Goal: Use online tool/utility: Use online tool/utility

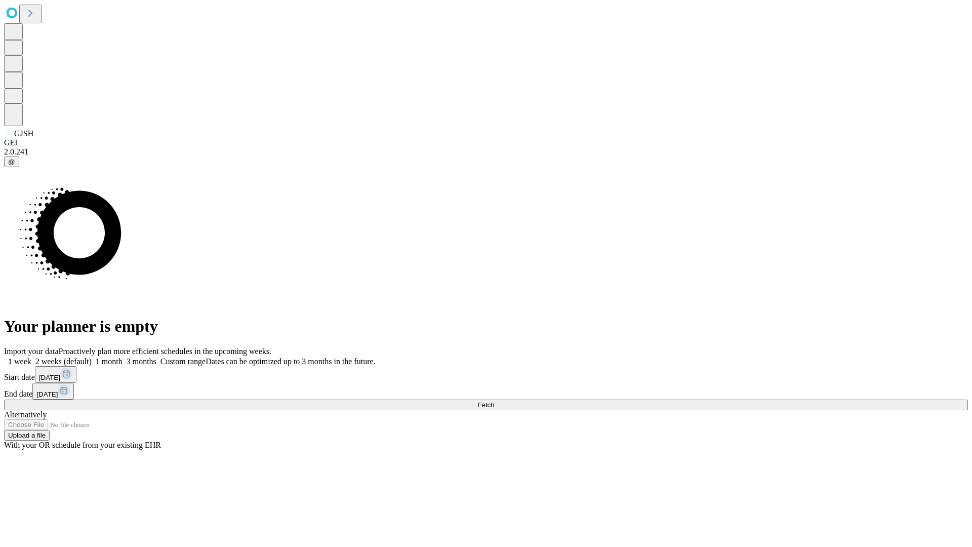
click at [494, 401] on span "Fetch" at bounding box center [486, 405] width 17 height 8
